Goal: Transaction & Acquisition: Obtain resource

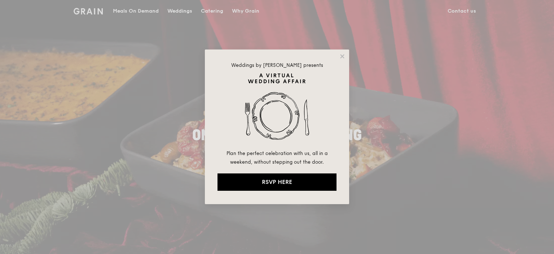
click at [209, 12] on div "Weddings by Grain presents Plan the perfect celebration with us, all in a weeke…" at bounding box center [277, 127] width 554 height 254
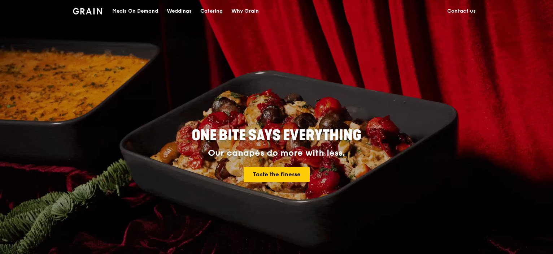
click at [215, 13] on div "Catering" at bounding box center [211, 11] width 22 height 22
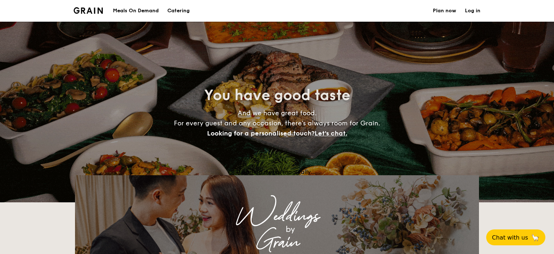
select select
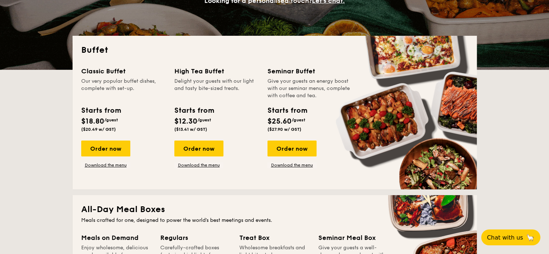
scroll to position [133, 0]
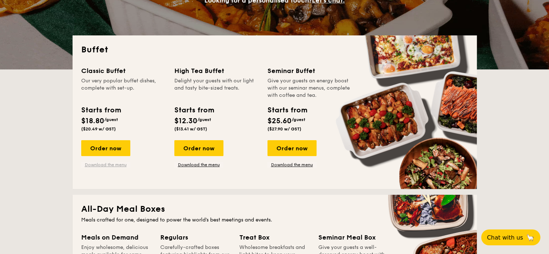
click at [96, 166] on link "Download the menu" at bounding box center [105, 165] width 49 height 6
